Goal: Find contact information: Find contact information

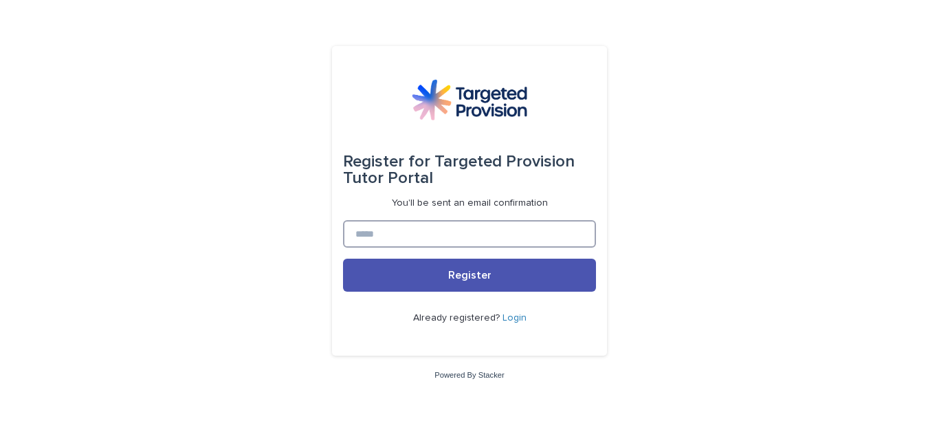
click at [390, 228] on input at bounding box center [469, 234] width 253 height 28
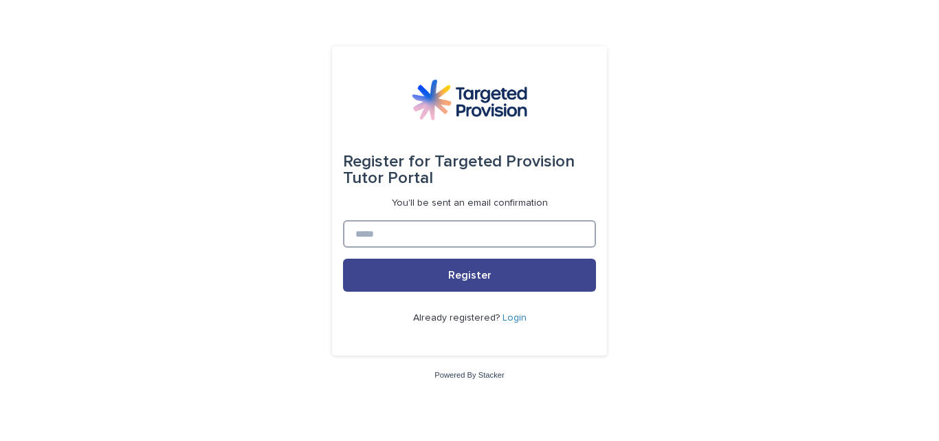
type input "**********"
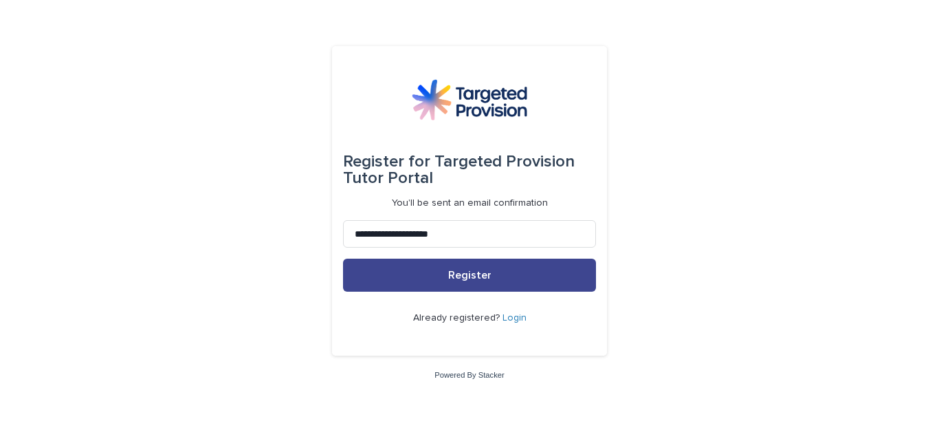
click at [459, 276] on span "Register" at bounding box center [469, 275] width 43 height 11
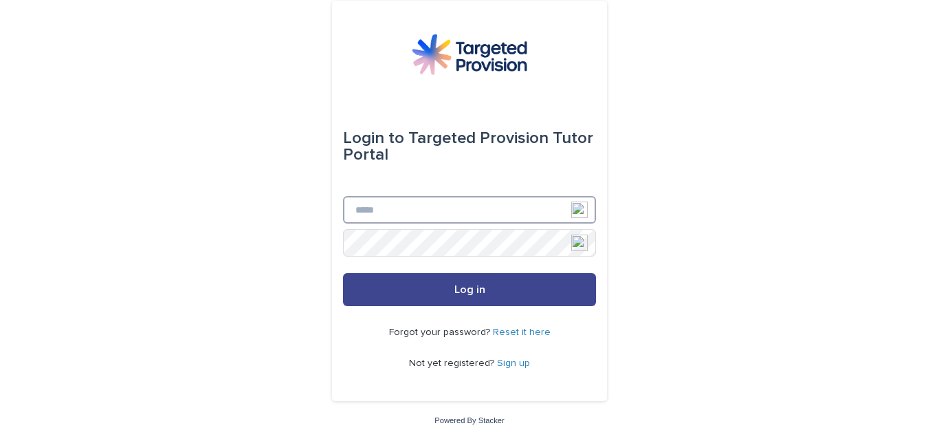
type input "**********"
click at [414, 291] on button "Log in" at bounding box center [469, 289] width 253 height 33
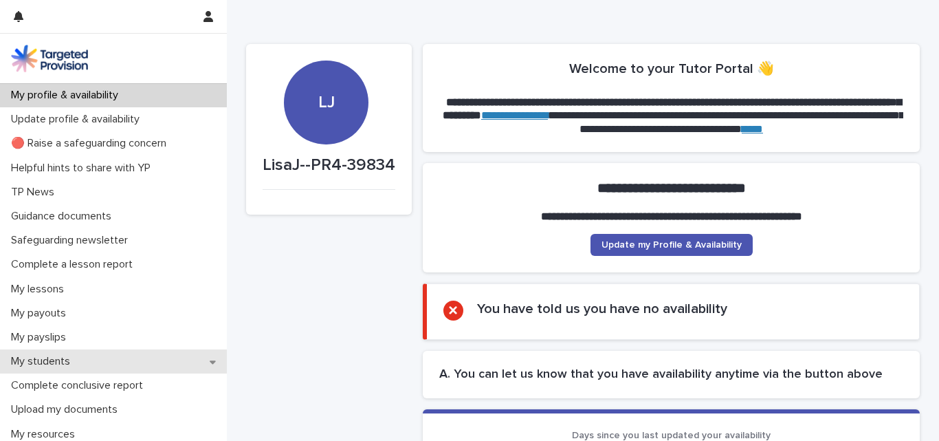
click at [61, 363] on p "My students" at bounding box center [44, 361] width 76 height 13
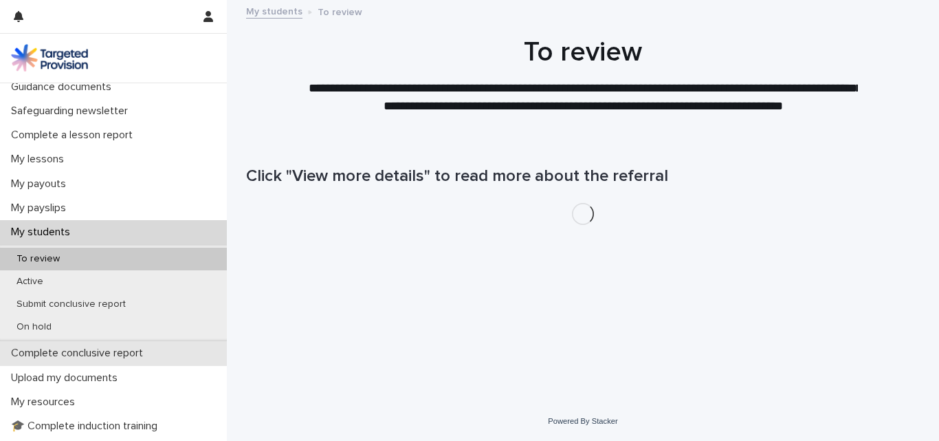
scroll to position [138, 0]
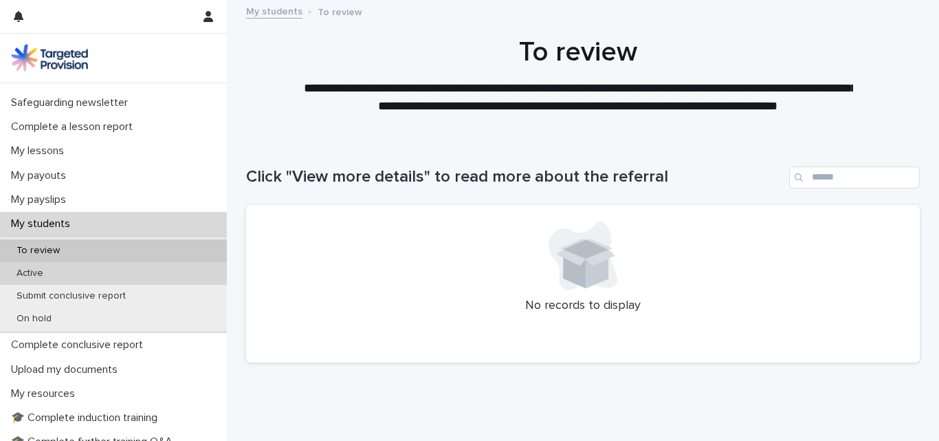
click at [45, 270] on p "Active" at bounding box center [30, 273] width 49 height 12
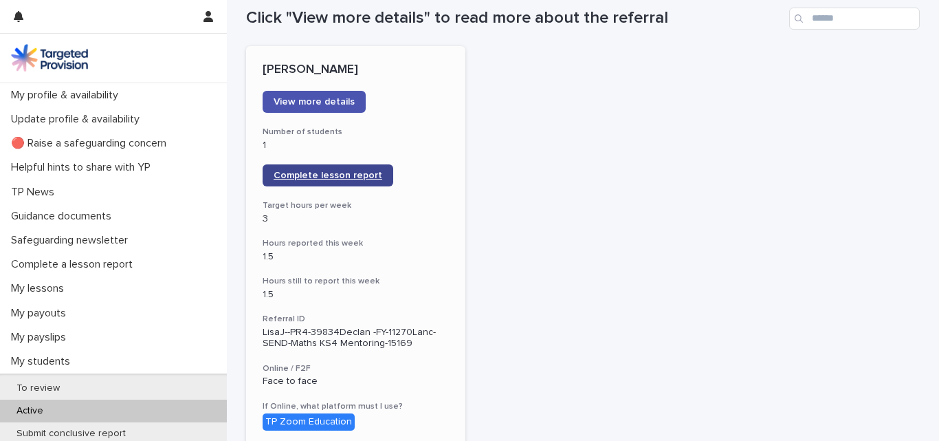
scroll to position [138, 0]
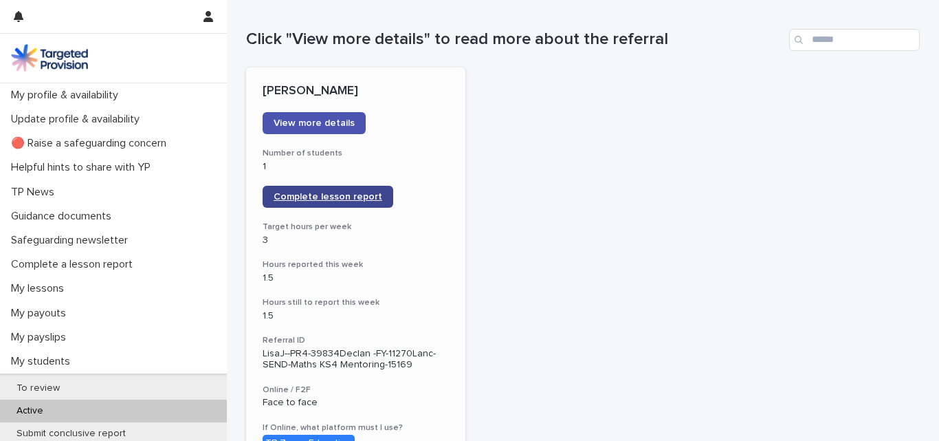
click at [300, 197] on span "Complete lesson report" at bounding box center [328, 197] width 109 height 10
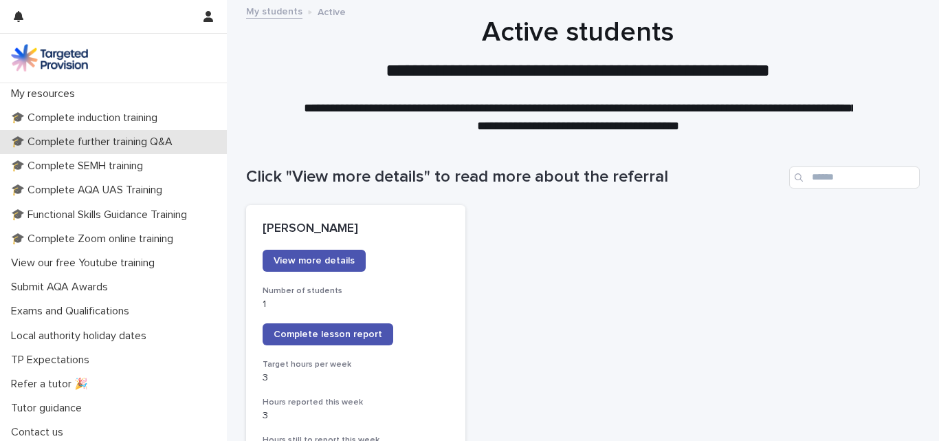
scroll to position [441, 0]
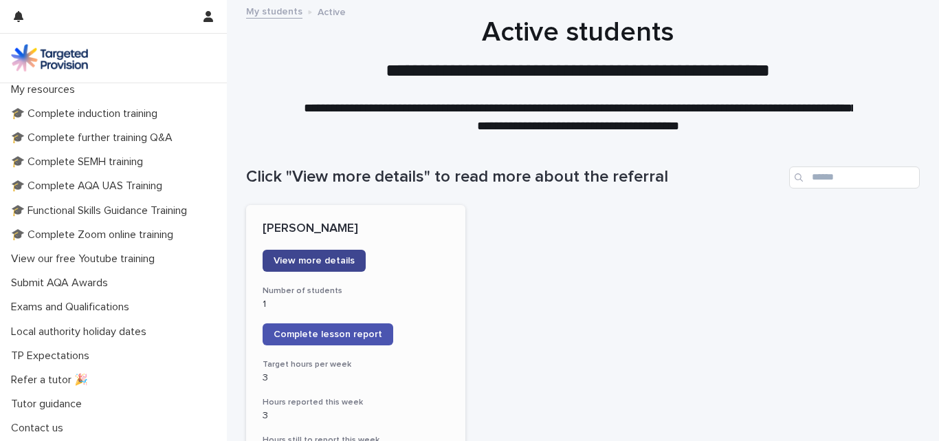
click at [296, 254] on link "View more details" at bounding box center [314, 261] width 103 height 22
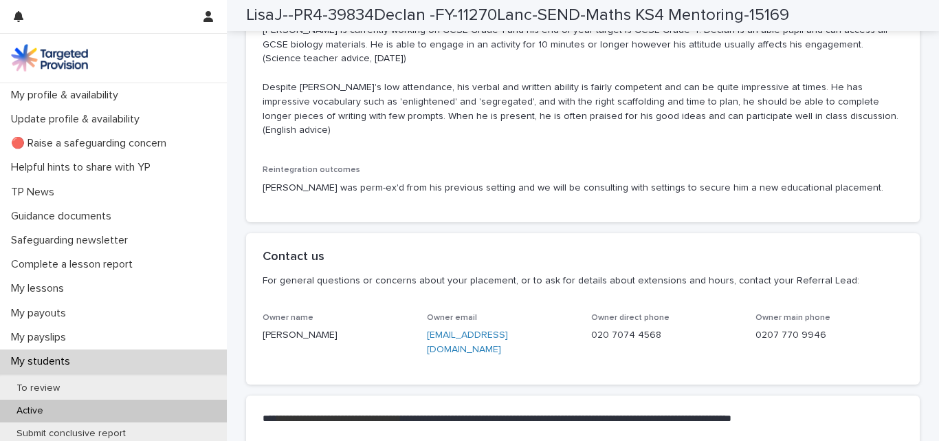
scroll to position [3232, 0]
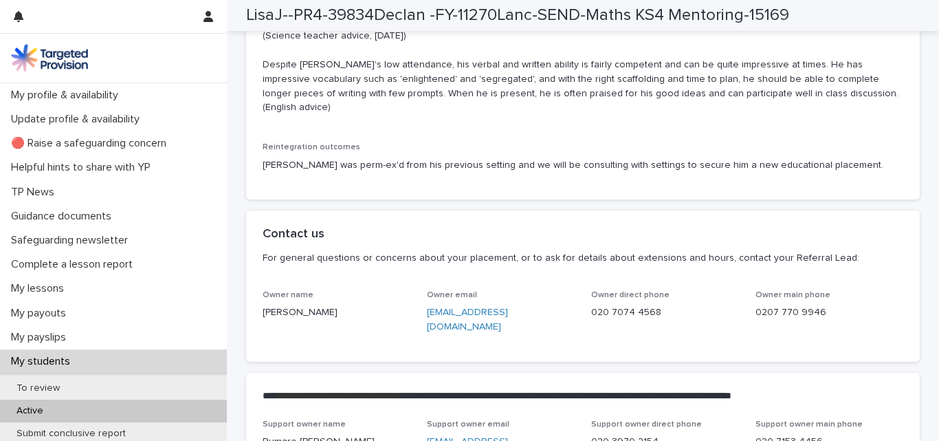
click at [496, 326] on link "lcluskey@targetedprovision.com" at bounding box center [467, 319] width 81 height 24
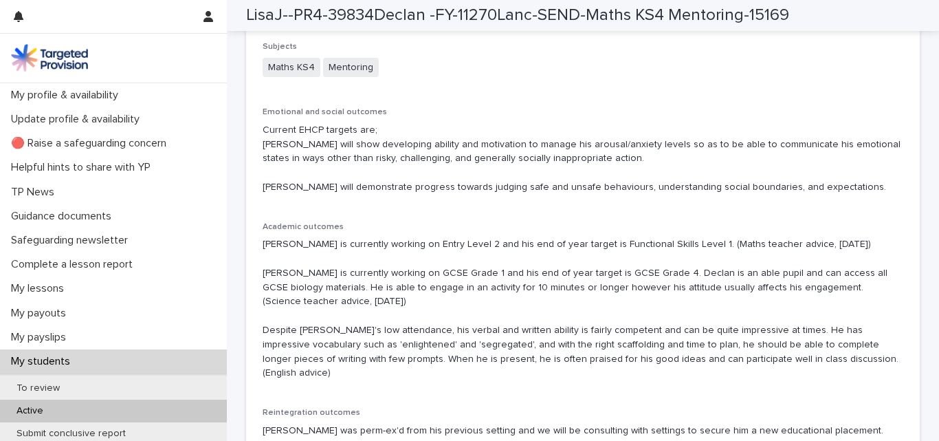
scroll to position [2819, 0]
